Goal: Communication & Community: Answer question/provide support

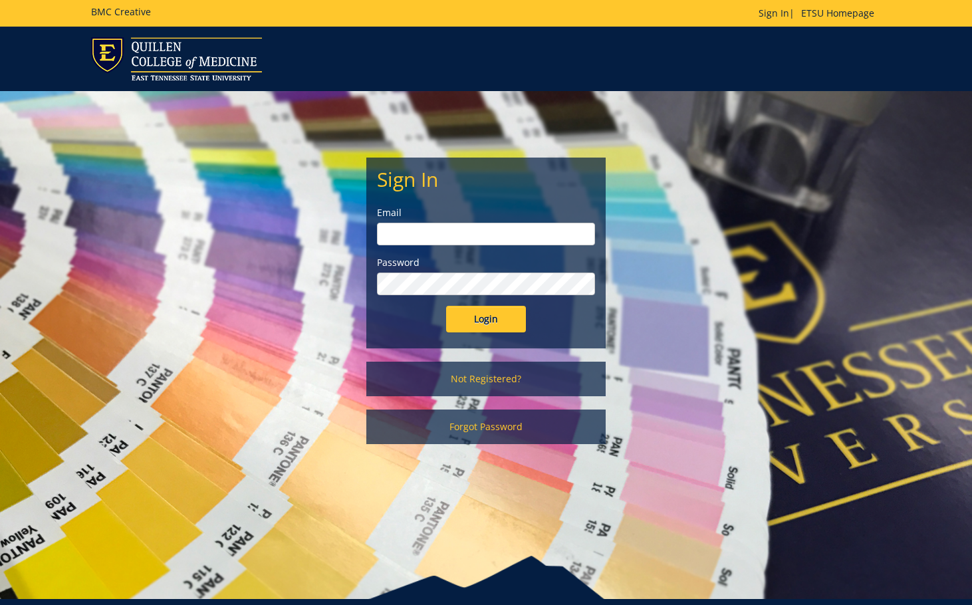
type input "[EMAIL_ADDRESS][DOMAIN_NAME]"
click at [479, 319] on input "Login" at bounding box center [486, 319] width 80 height 27
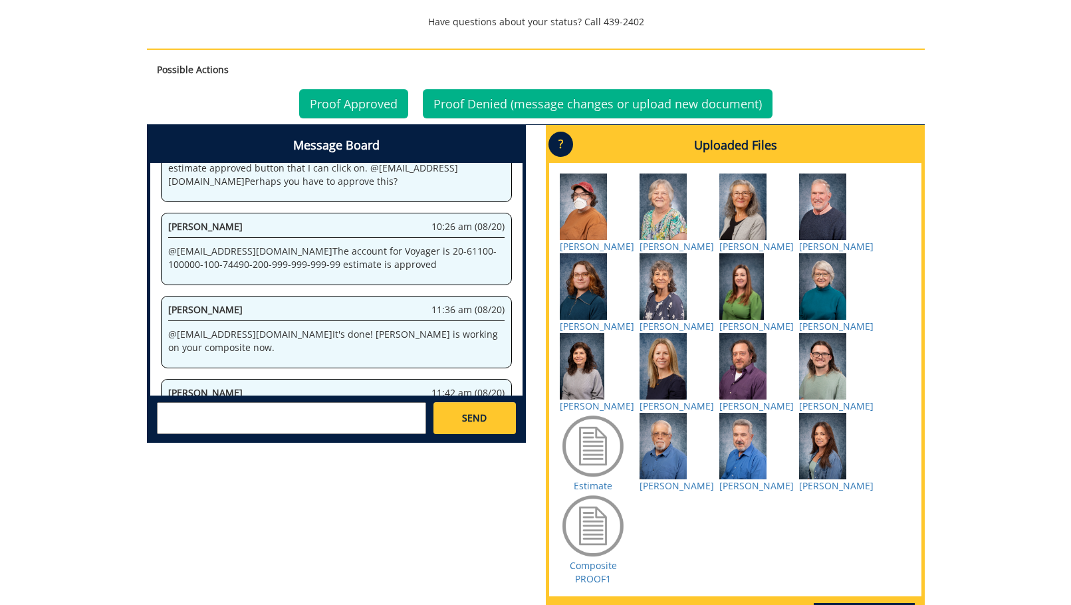
scroll to position [798, 0]
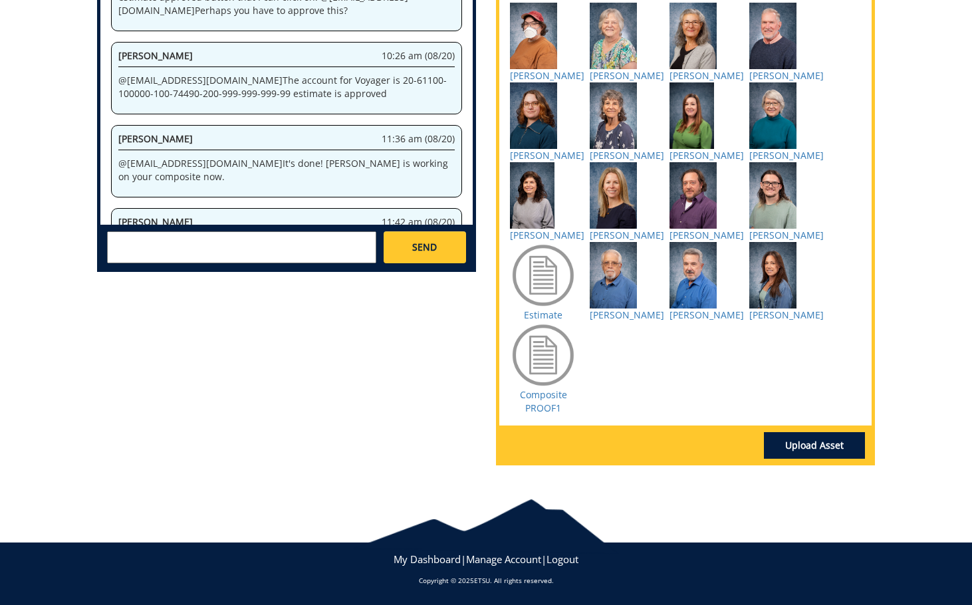
click at [554, 373] on div at bounding box center [543, 355] width 66 height 66
click at [548, 414] on link "Composite PROOF1" at bounding box center [543, 401] width 47 height 26
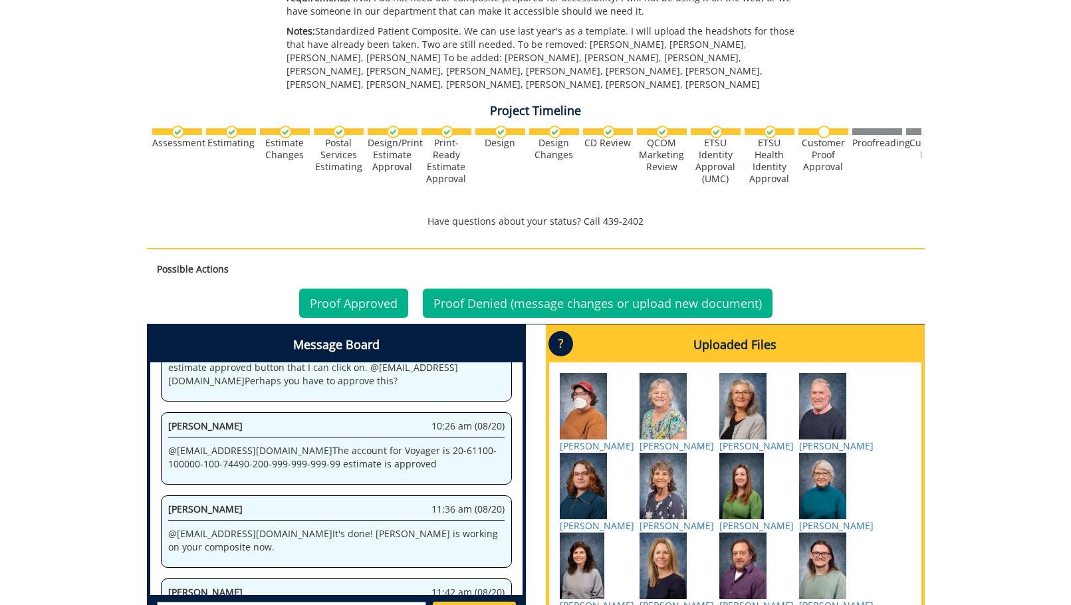
scroll to position [665, 0]
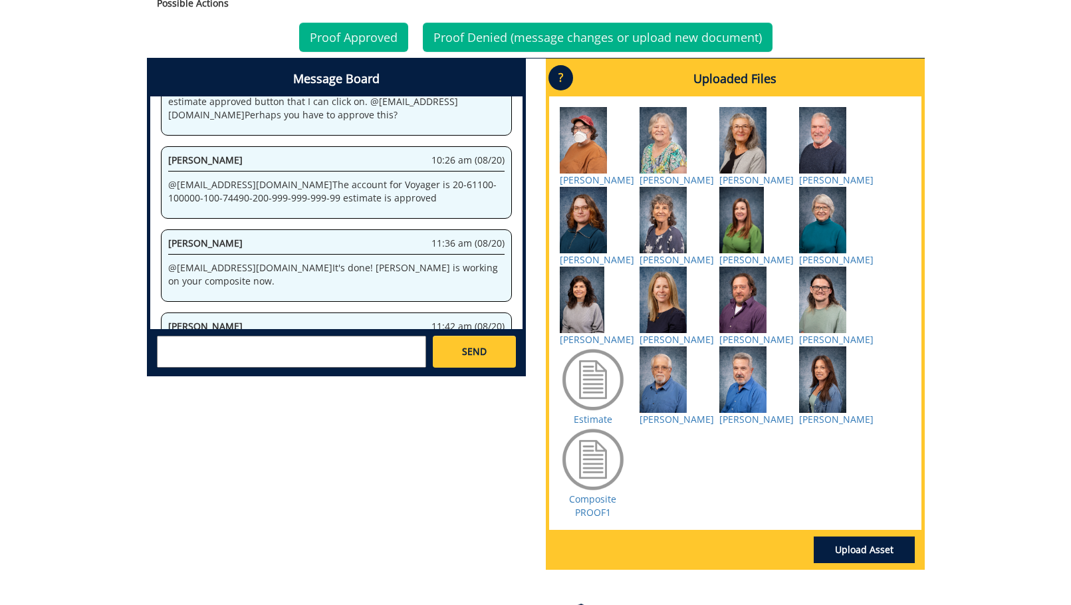
click at [284, 345] on textarea at bounding box center [291, 352] width 269 height 32
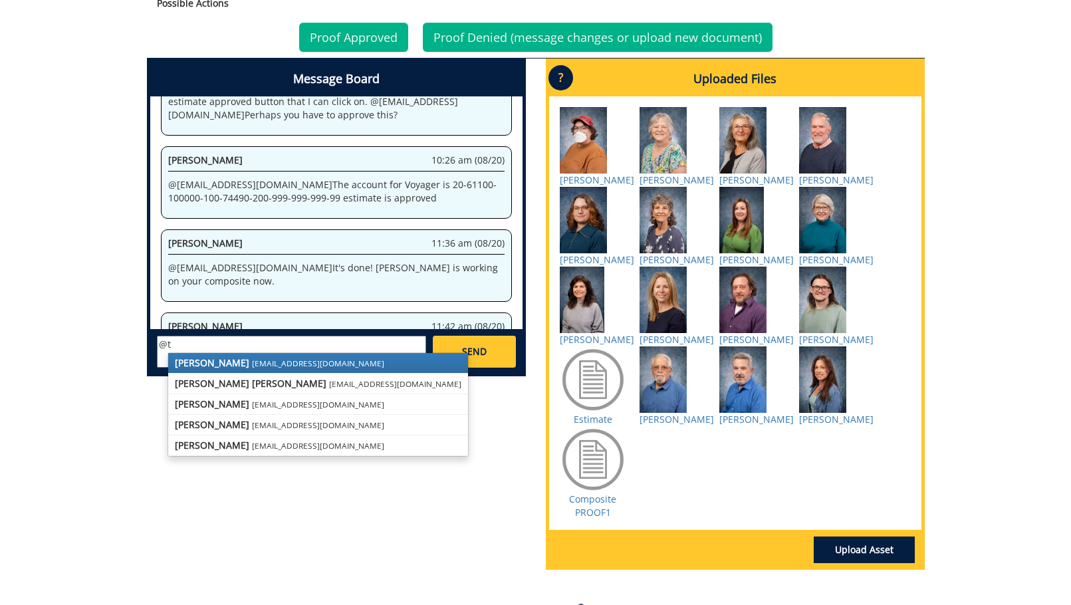
type textarea "@"
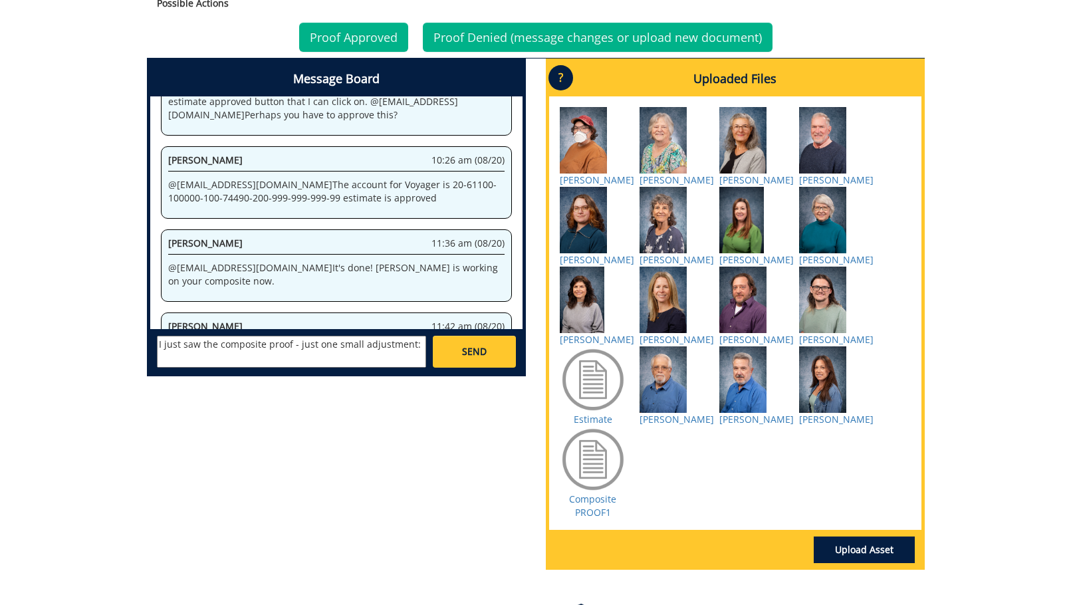
click at [298, 346] on textarea "I just saw the composite proof - just one small adjustment:" at bounding box center [291, 352] width 269 height 32
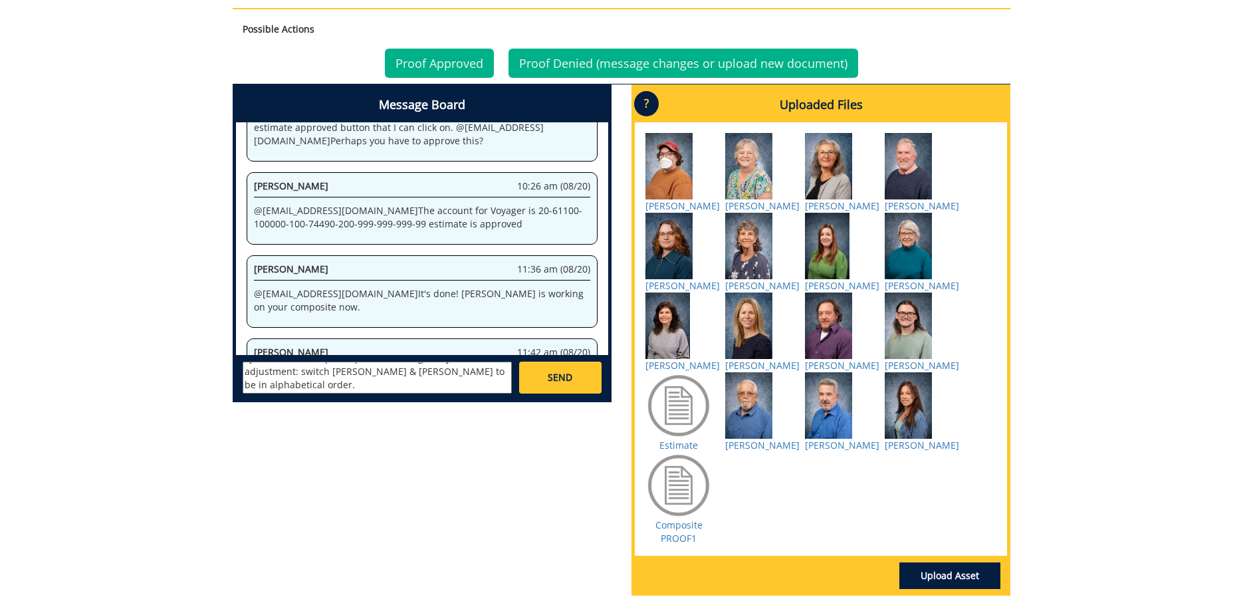
scroll to position [0, 0]
drag, startPoint x: 477, startPoint y: 370, endPoint x: 463, endPoint y: 370, distance: 14.0
click at [463, 370] on textarea "I just saw the composite proof. It looks great! Just one small adjustment: swit…" at bounding box center [377, 378] width 269 height 32
click at [318, 381] on textarea "I just saw the composite proof. It looks great! Just two small adjustment: swit…" at bounding box center [377, 378] width 269 height 32
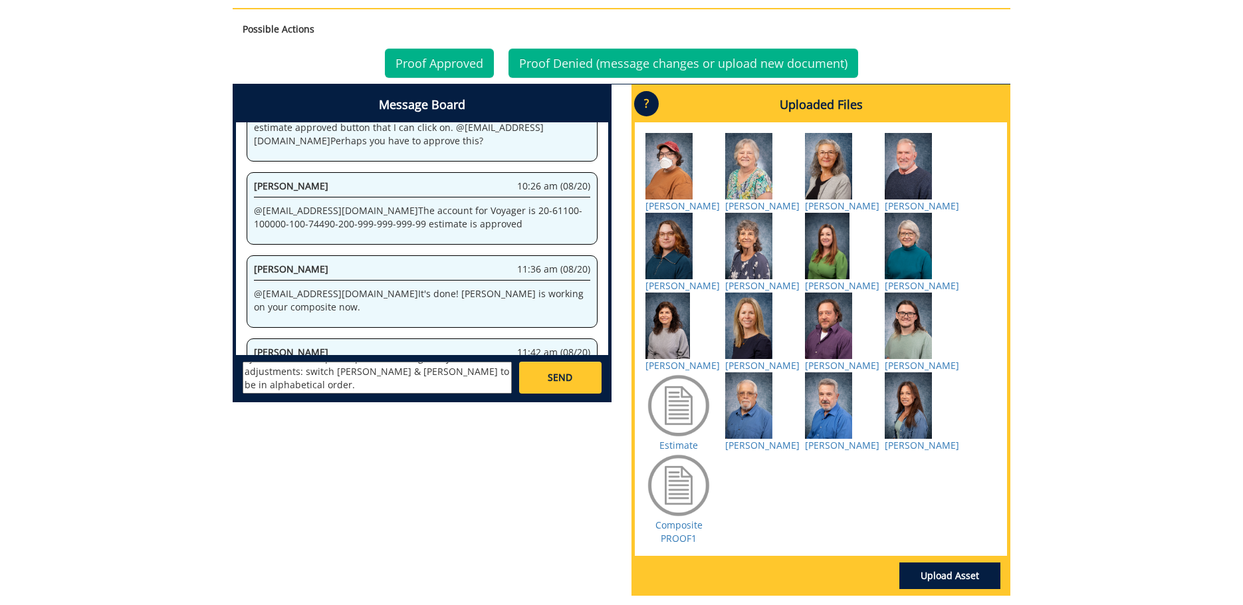
click at [481, 369] on textarea "I just saw the composite proof. It looks great! Just two small adjustments: swi…" at bounding box center [377, 378] width 269 height 32
click at [400, 386] on textarea "I just saw the composite proof. It looks great! Just two small adjustments: swi…" at bounding box center [377, 378] width 269 height 32
type textarea "I just saw the composite proof. It looks great! Just two small adjustments: swi…"
click at [566, 374] on span "SEND" at bounding box center [560, 377] width 25 height 13
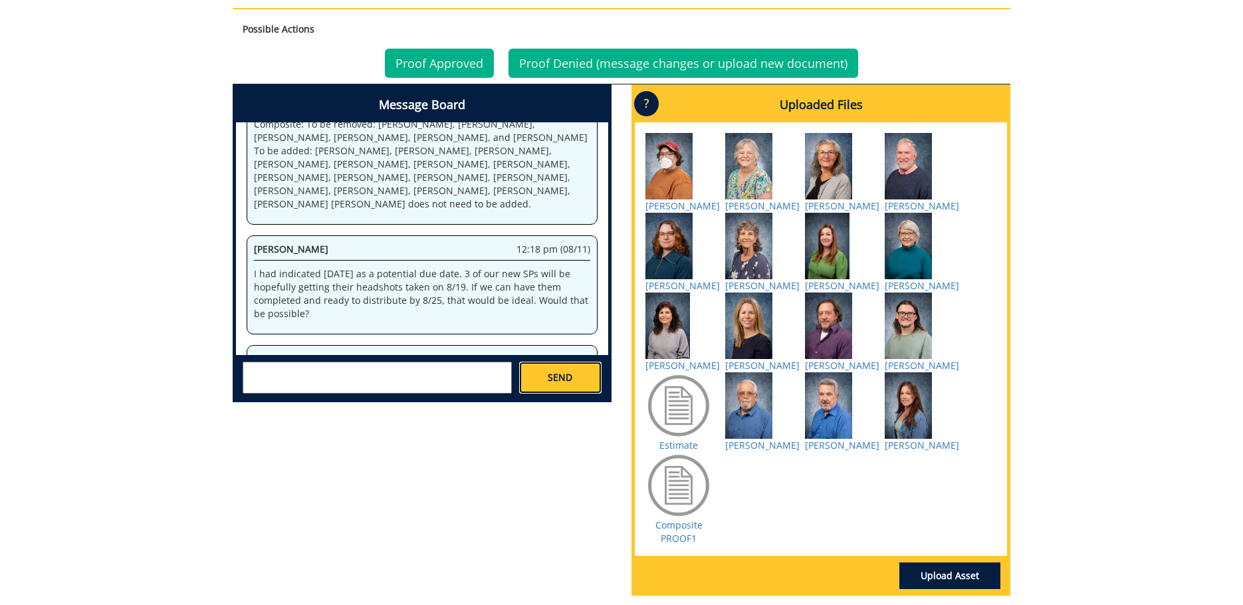
scroll to position [11962, 0]
